Goal: Find specific page/section: Find specific page/section

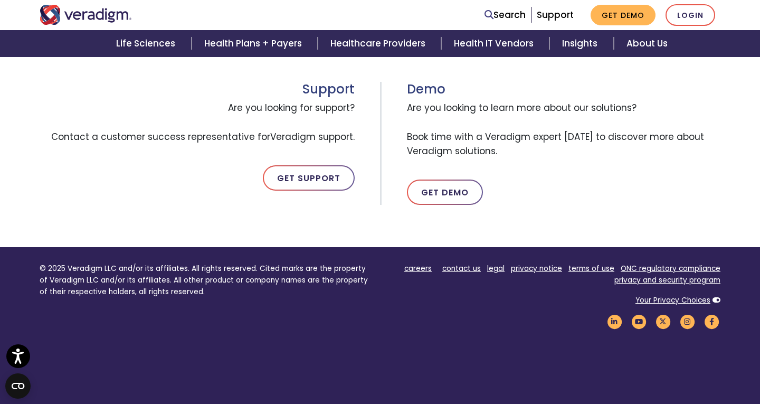
scroll to position [621, 0]
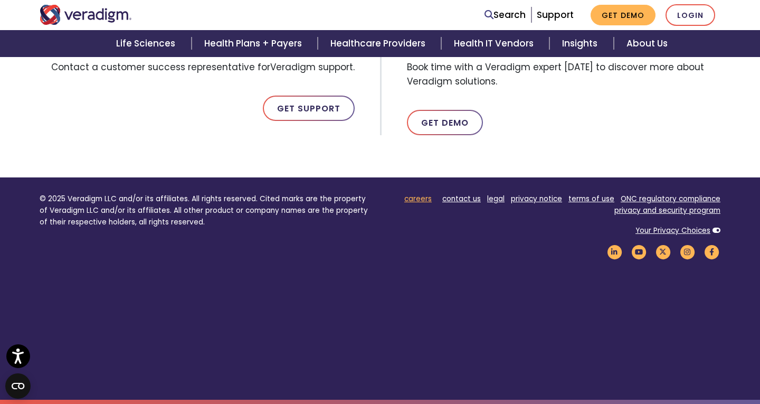
click at [424, 198] on link "careers" at bounding box center [417, 199] width 27 height 10
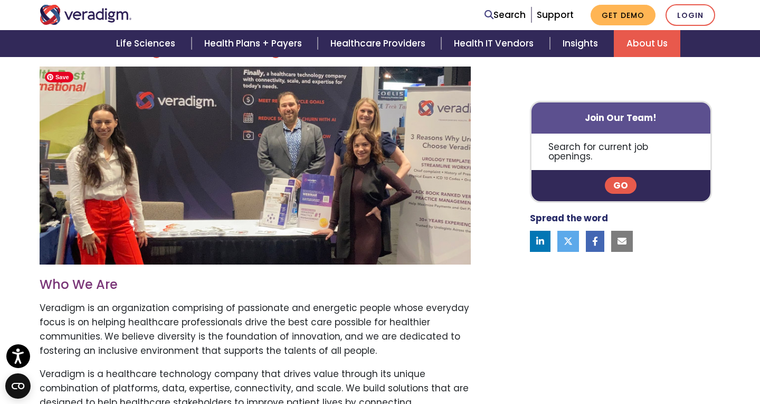
scroll to position [325, 0]
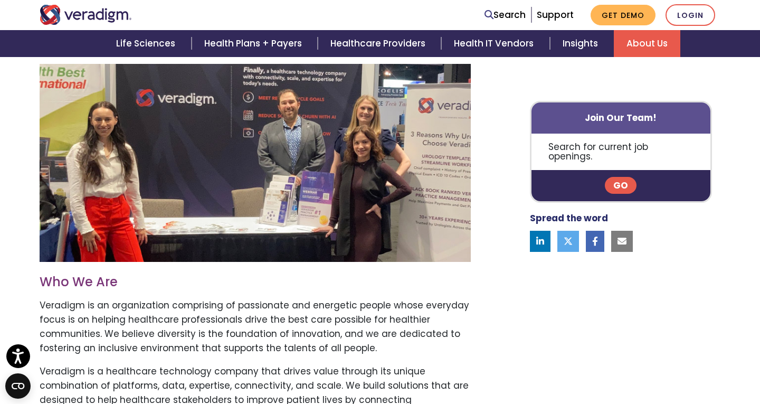
click at [628, 149] on p "Search for current job openings." at bounding box center [621, 152] width 179 height 36
click at [606, 148] on p "Search for current job openings." at bounding box center [621, 152] width 179 height 36
click at [617, 177] on link "Go" at bounding box center [621, 185] width 32 height 17
